Goal: Task Accomplishment & Management: Complete application form

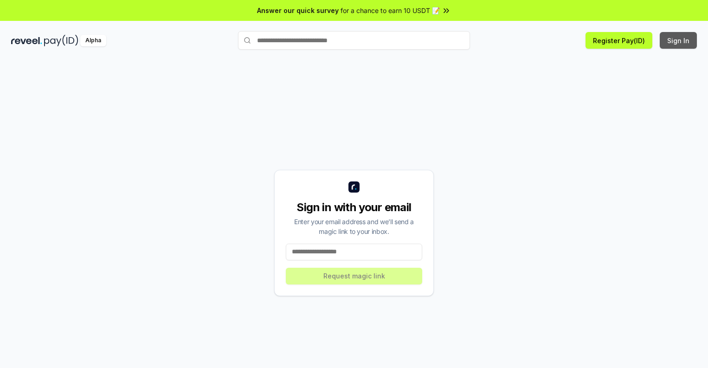
click at [679, 40] on button "Sign In" at bounding box center [678, 40] width 37 height 17
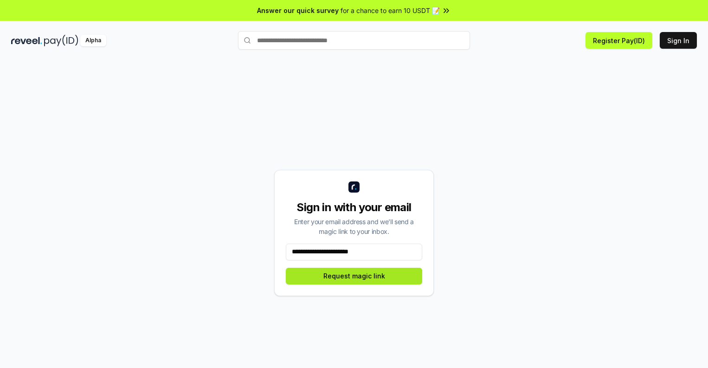
type input "**********"
click at [354, 276] on button "Request magic link" at bounding box center [354, 276] width 136 height 17
